Goal: Find specific page/section: Locate a particular part of the current website

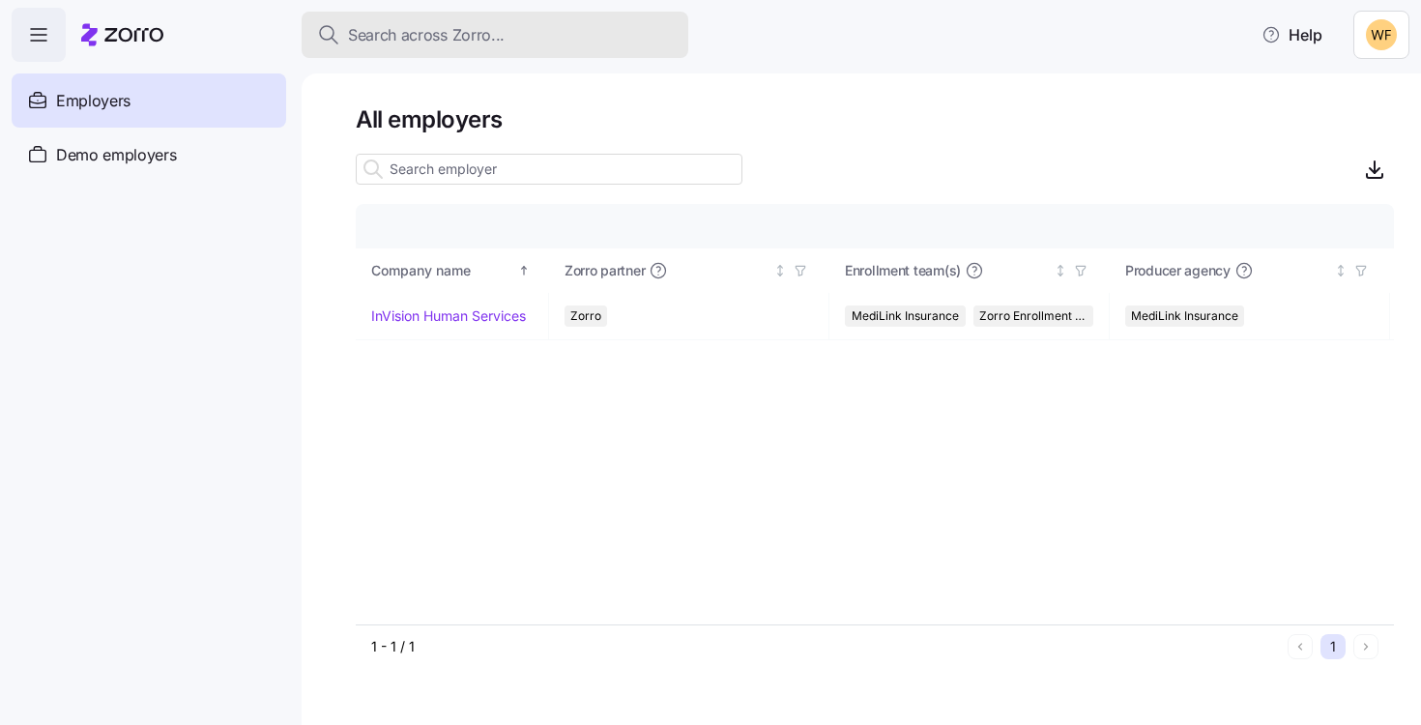
click at [405, 36] on span "Search across Zorro..." at bounding box center [426, 35] width 157 height 24
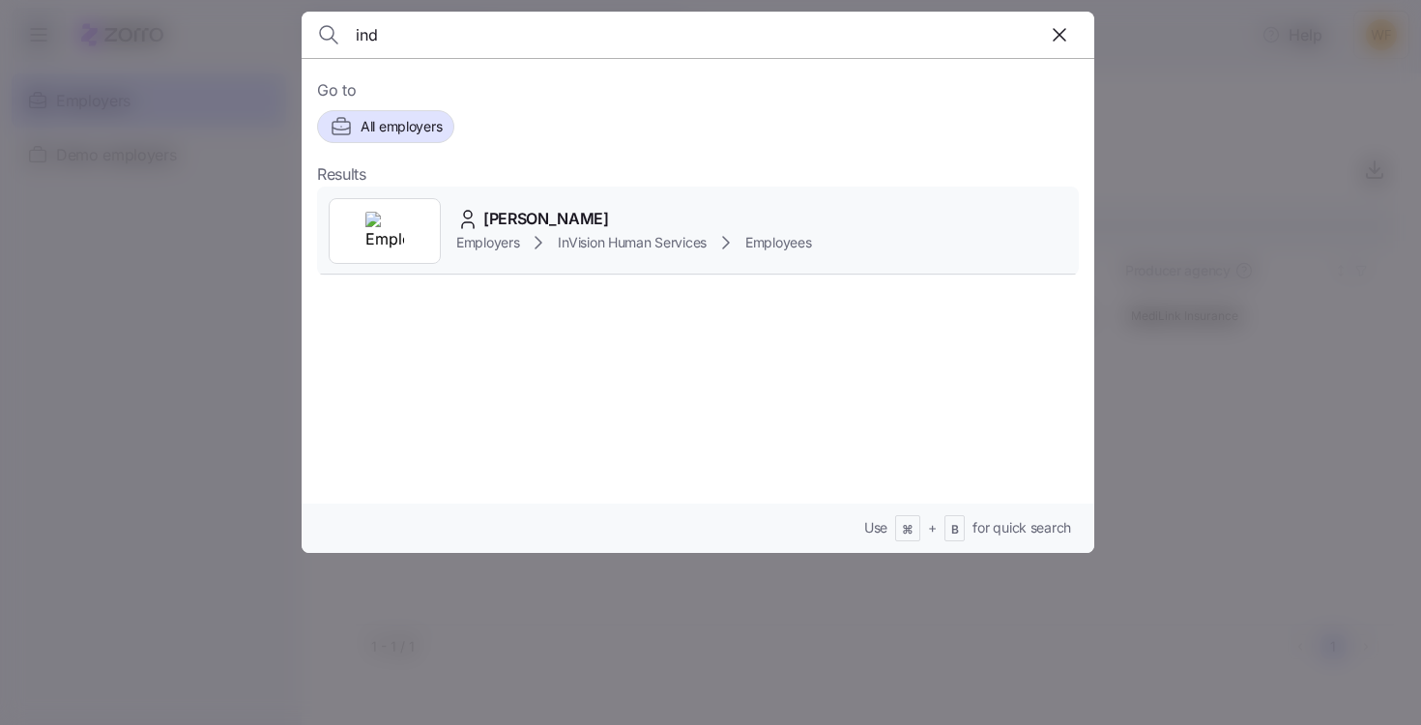
type input "ind"
click at [523, 225] on span "[PERSON_NAME]" at bounding box center [546, 219] width 126 height 24
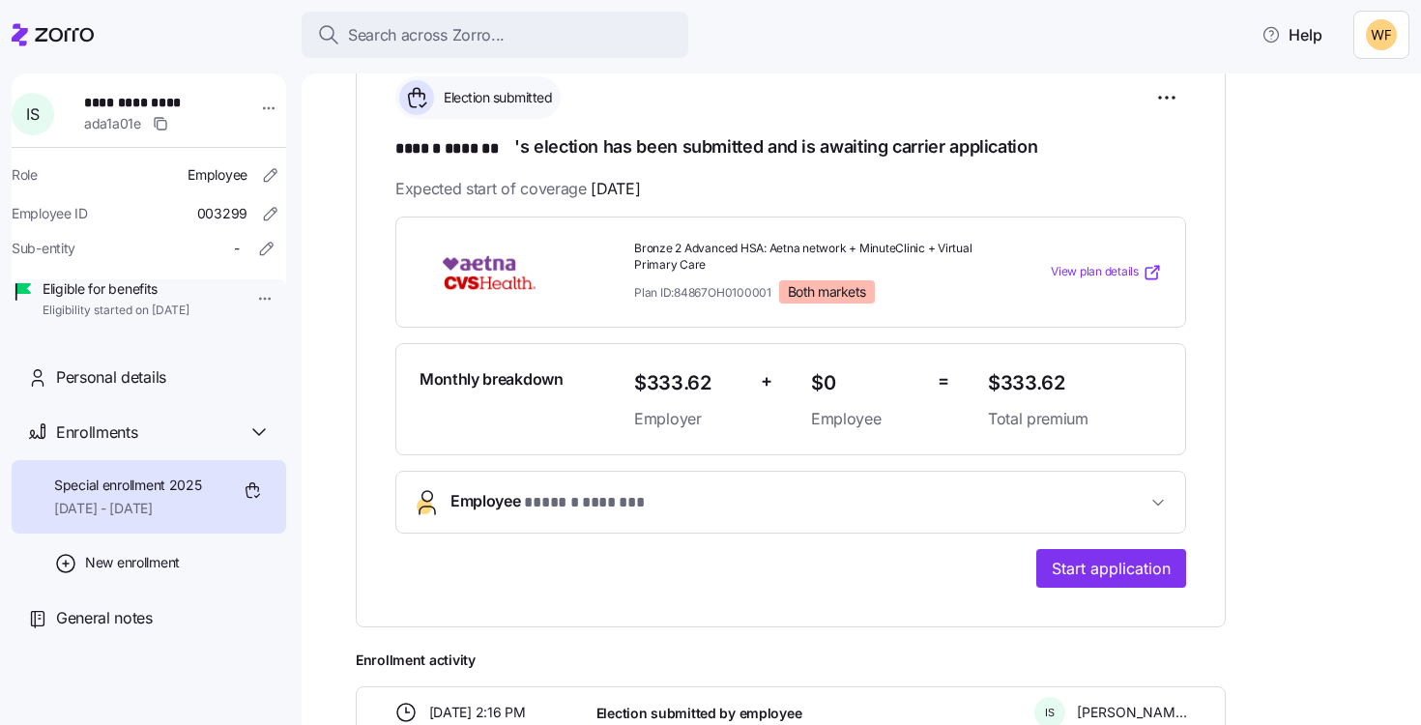
scroll to position [292, 0]
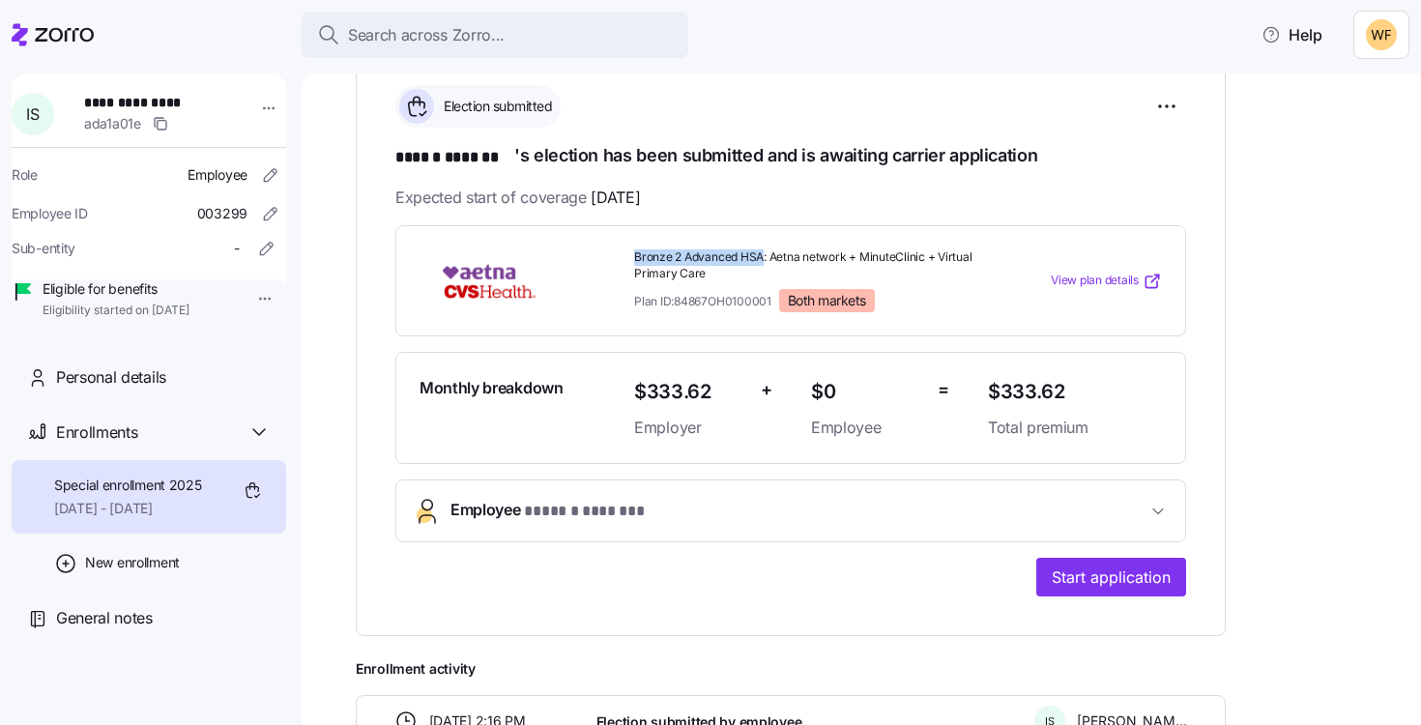
drag, startPoint x: 636, startPoint y: 254, endPoint x: 763, endPoint y: 252, distance: 126.6
click at [763, 252] on span "Bronze 2 Advanced HSA: Aetna network + MinuteClinic + Virtual Primary Care" at bounding box center [803, 265] width 338 height 33
copy span "Bronze 2 Advanced HSA"
